Goal: Use online tool/utility: Utilize a website feature to perform a specific function

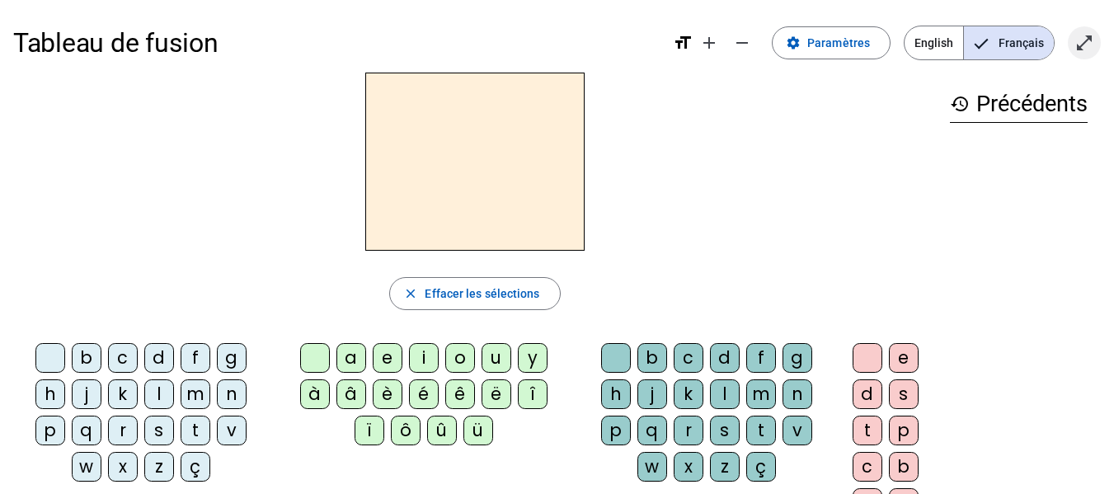
click at [1077, 59] on span "Entrer en plein écran" at bounding box center [1084, 43] width 40 height 40
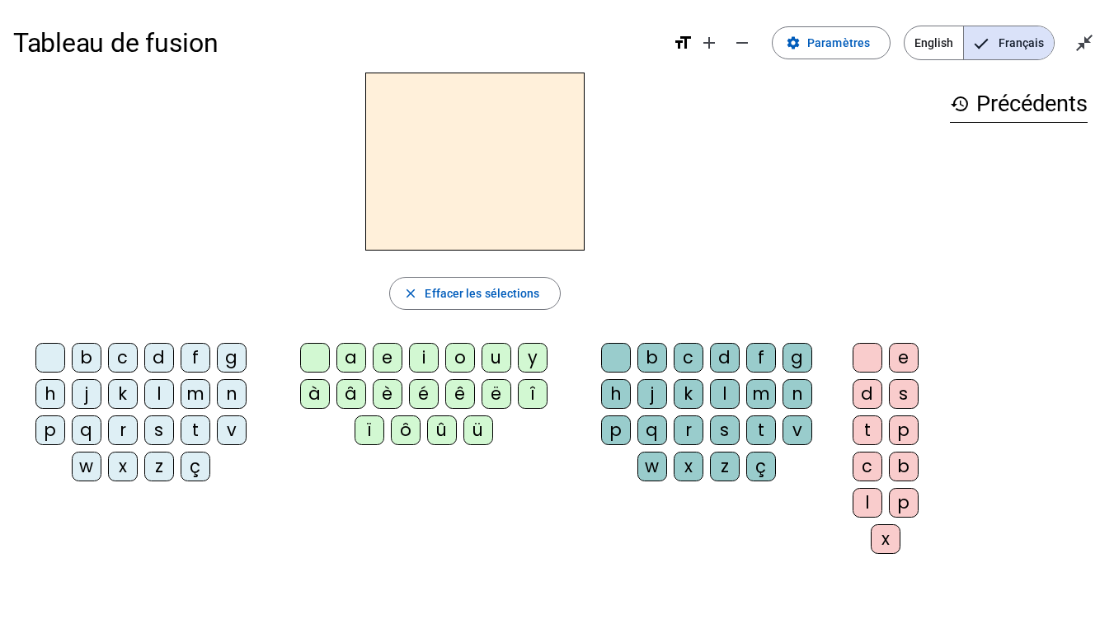
click at [546, 493] on div "Tableau de fusion format_size add remove settings Paramètres English Français c…" at bounding box center [557, 370] width 1114 height 740
click at [159, 393] on div "l" at bounding box center [159, 394] width 30 height 30
click at [344, 363] on div "a" at bounding box center [351, 358] width 30 height 30
click at [162, 392] on div "l" at bounding box center [159, 394] width 30 height 30
click at [383, 359] on div "e" at bounding box center [388, 358] width 30 height 30
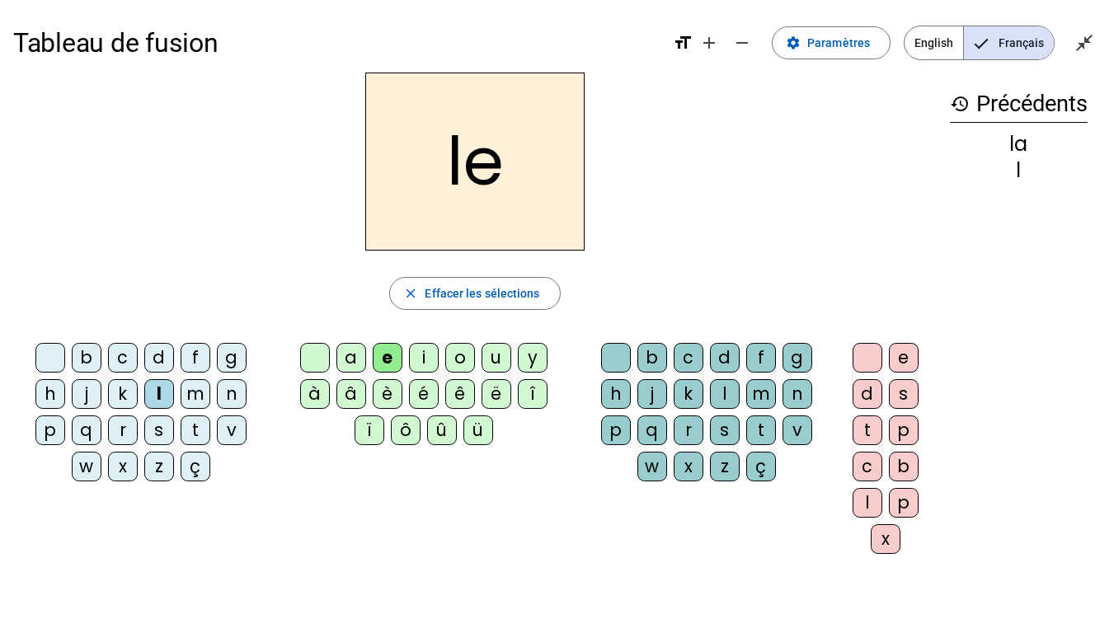
click at [159, 397] on div "l" at bounding box center [159, 394] width 30 height 30
click at [491, 359] on div "u" at bounding box center [496, 358] width 30 height 30
click at [196, 440] on div "t" at bounding box center [196, 431] width 30 height 30
click at [505, 202] on h2 "tu" at bounding box center [474, 162] width 219 height 178
click at [346, 358] on div "a" at bounding box center [351, 358] width 30 height 30
